Goal: Transaction & Acquisition: Obtain resource

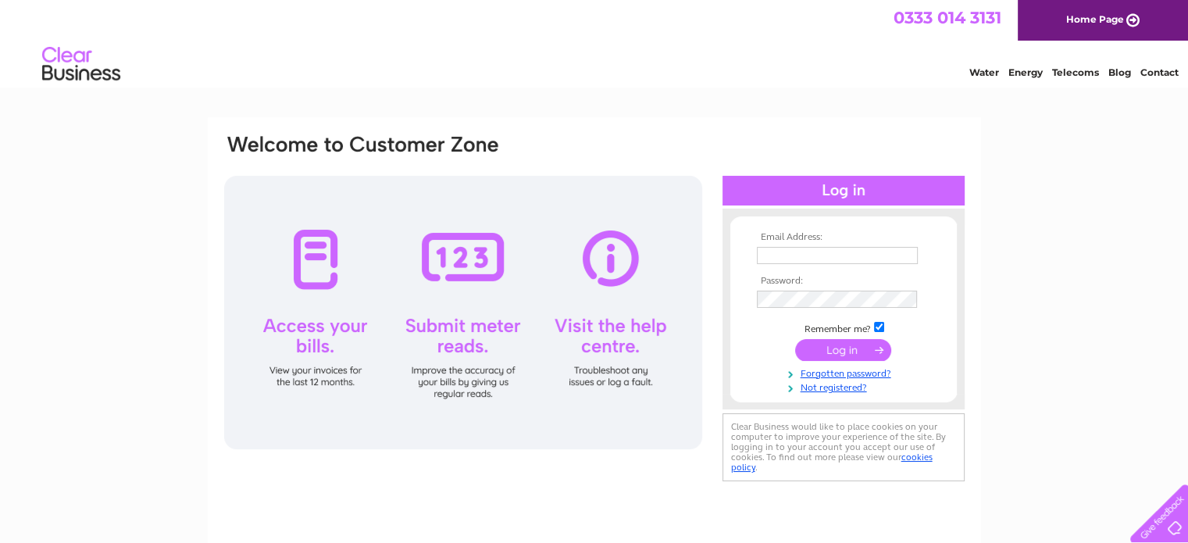
type input "nikki@msvservices.co.uk"
click at [838, 346] on input "submit" at bounding box center [843, 350] width 96 height 22
click at [838, 344] on input "submit" at bounding box center [843, 350] width 96 height 22
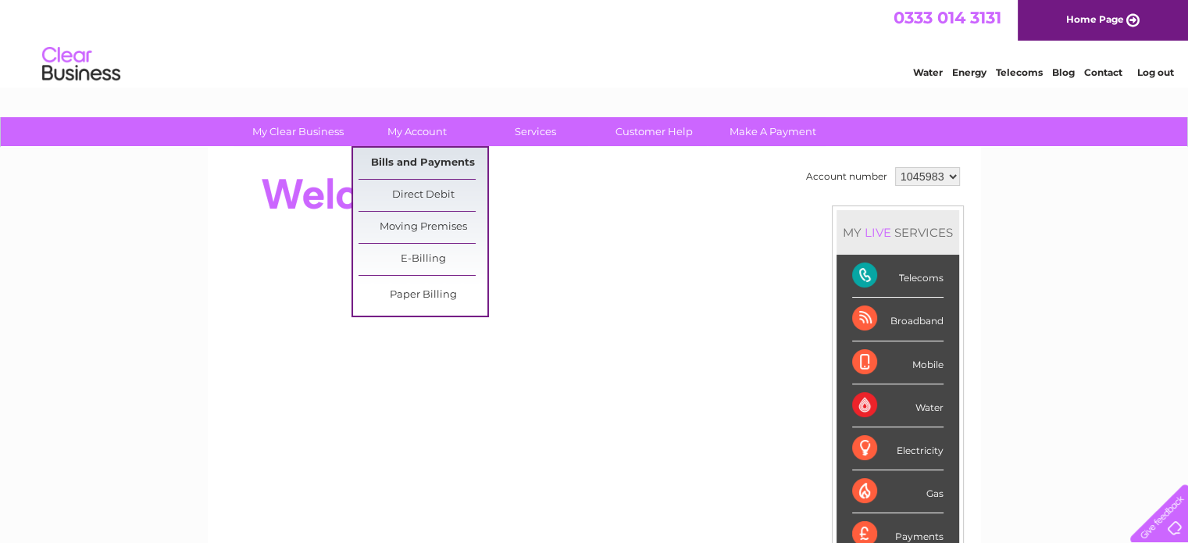
click at [415, 166] on link "Bills and Payments" at bounding box center [422, 163] width 129 height 31
click at [423, 159] on link "Bills and Payments" at bounding box center [422, 163] width 129 height 31
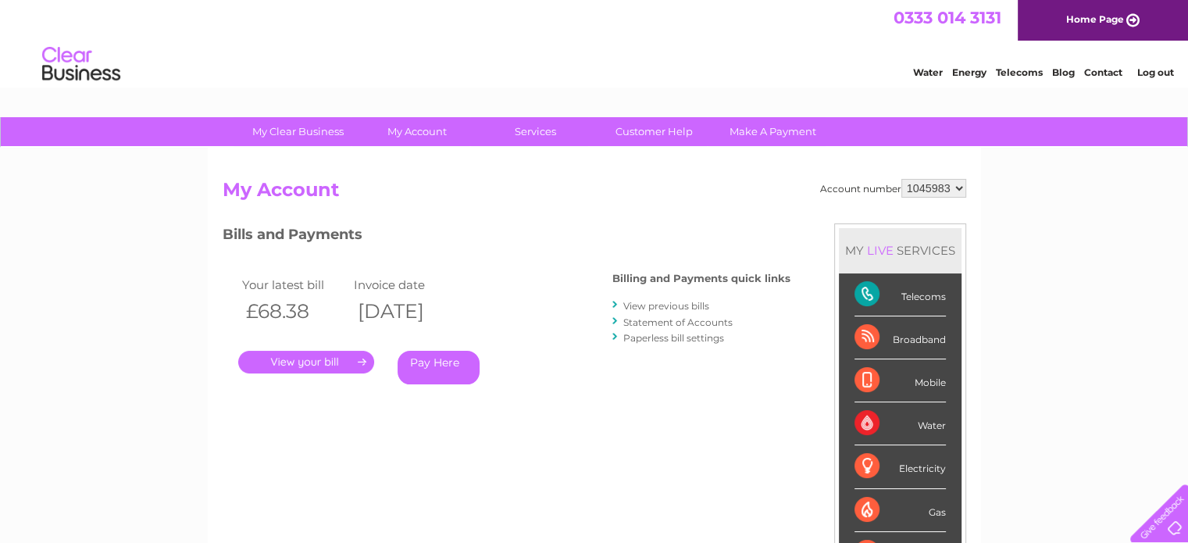
click at [302, 358] on link "." at bounding box center [306, 362] width 136 height 23
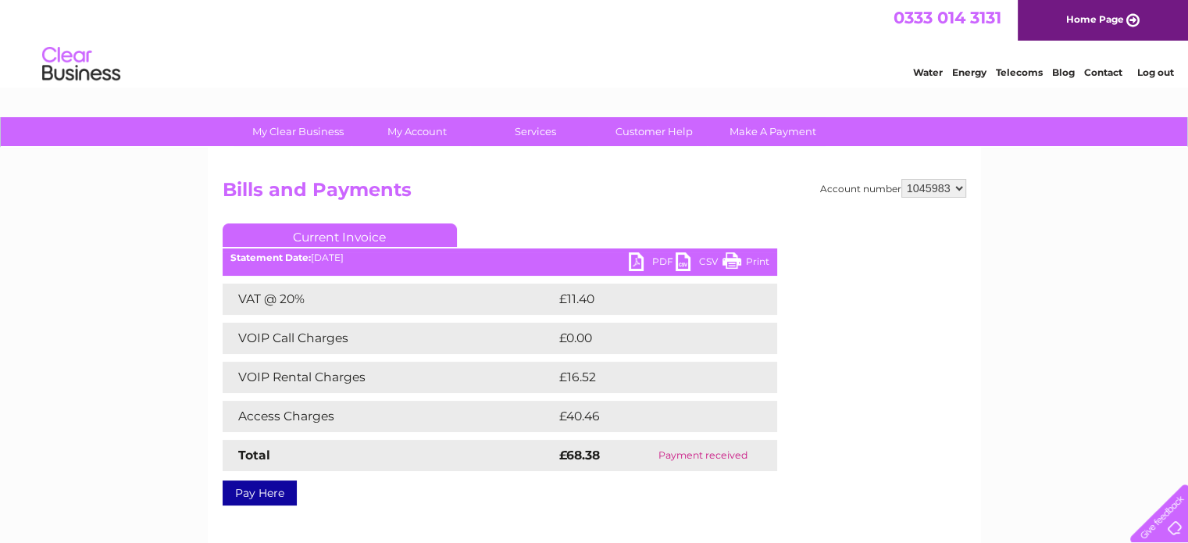
click at [656, 259] on link "PDF" at bounding box center [652, 263] width 47 height 23
